Goal: Find specific page/section

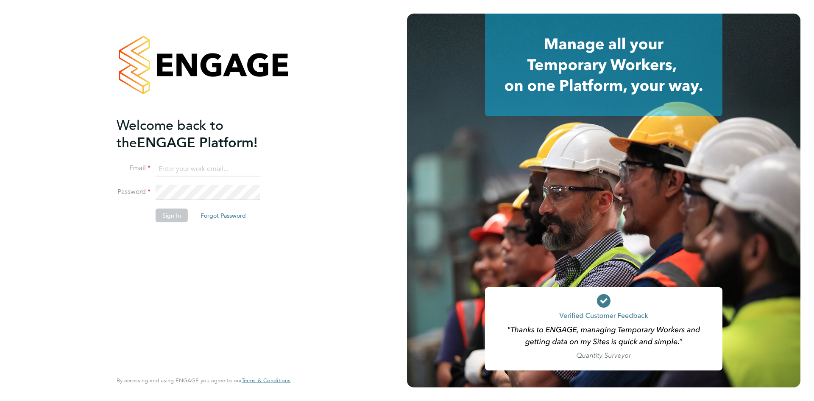
click at [206, 170] on input at bounding box center [208, 168] width 105 height 15
type input "[PERSON_NAME][EMAIL_ADDRESS][PERSON_NAME][DOMAIN_NAME]"
click at [176, 212] on button "Sign In" at bounding box center [172, 216] width 32 height 14
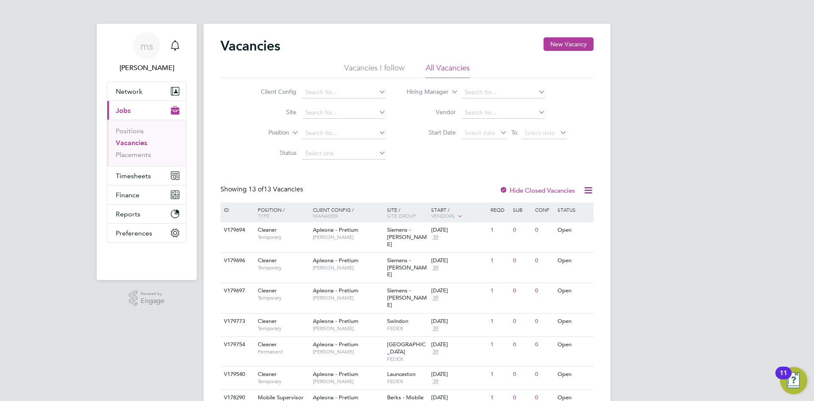
click at [329, 120] on li "Site" at bounding box center [316, 113] width 159 height 20
click at [333, 114] on input at bounding box center [344, 113] width 84 height 12
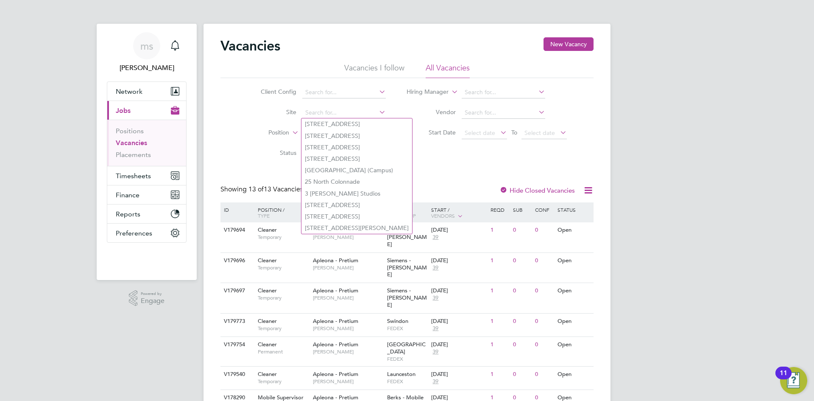
click at [409, 151] on div "Client Config Site Position Status Hiring Manager Vendor Start Date Select date…" at bounding box center [406, 121] width 373 height 86
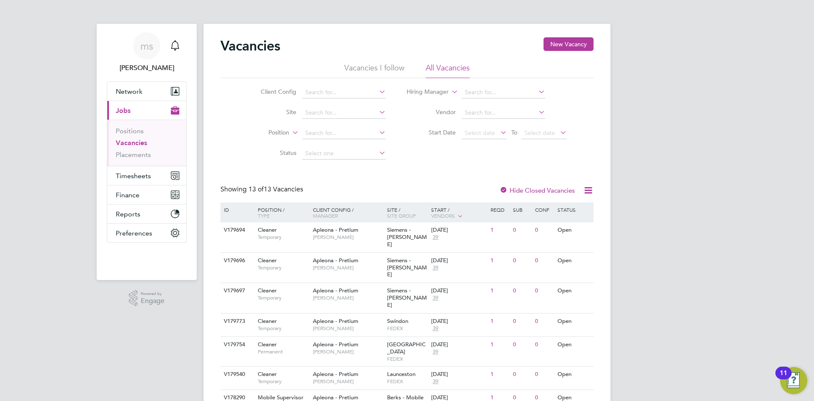
click at [499, 133] on icon at bounding box center [499, 132] width 0 height 12
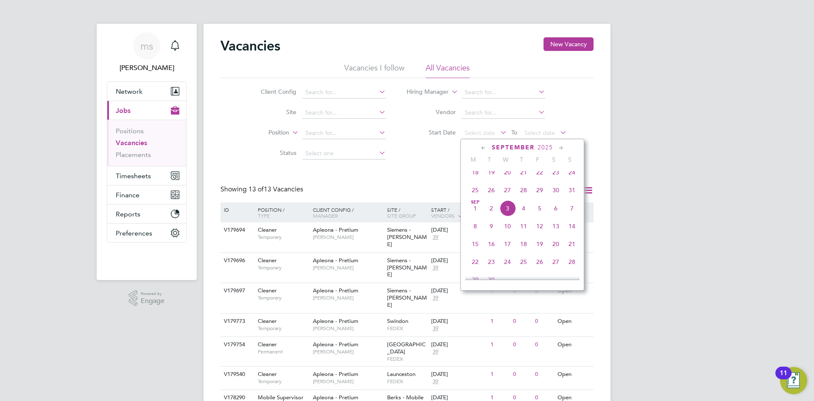
click at [509, 214] on span "3" at bounding box center [507, 208] width 16 height 16
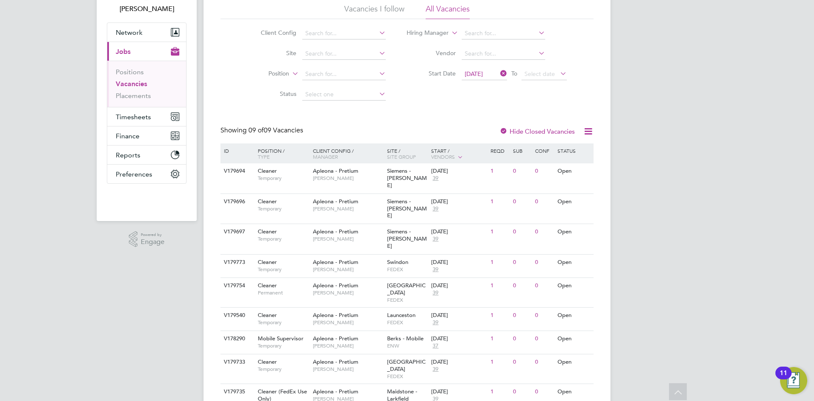
scroll to position [68, 0]
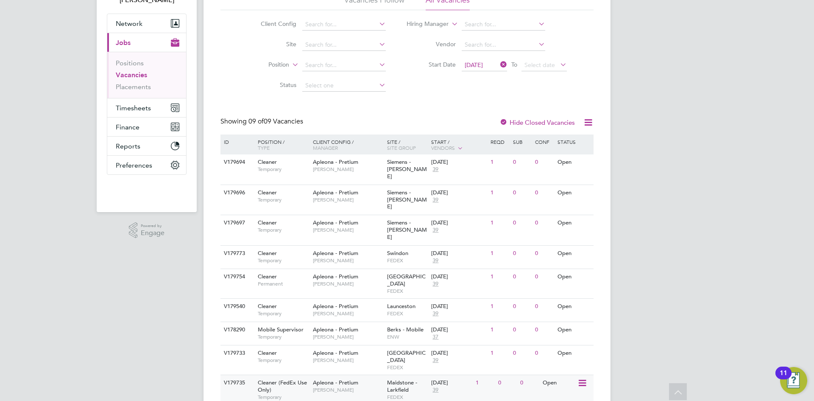
click at [409, 393] on span "FEDEX" at bounding box center [407, 396] width 40 height 7
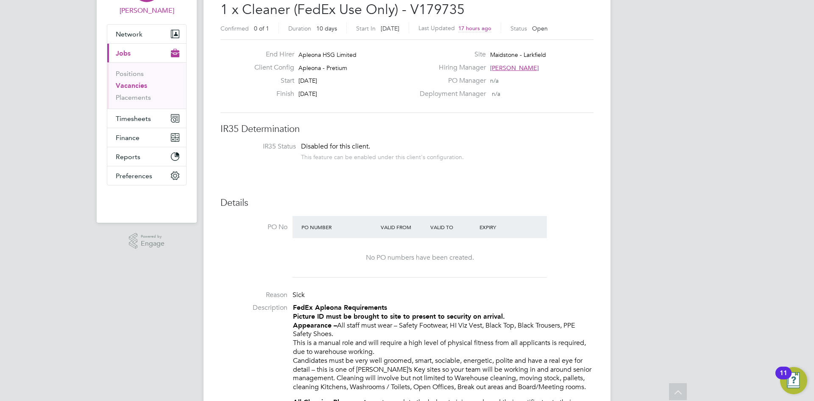
scroll to position [42, 0]
